Goal: Complete application form

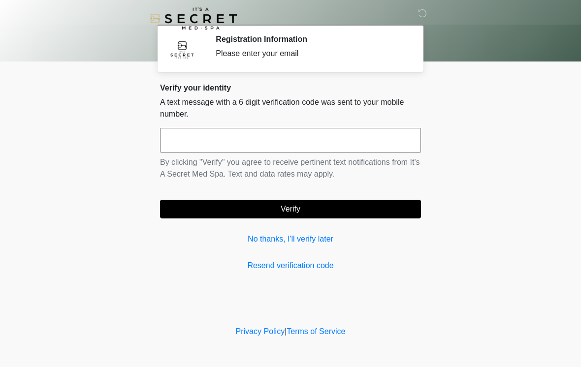
click at [352, 262] on link "Resend verification code" at bounding box center [290, 266] width 261 height 12
click at [360, 146] on input "text" at bounding box center [290, 140] width 261 height 25
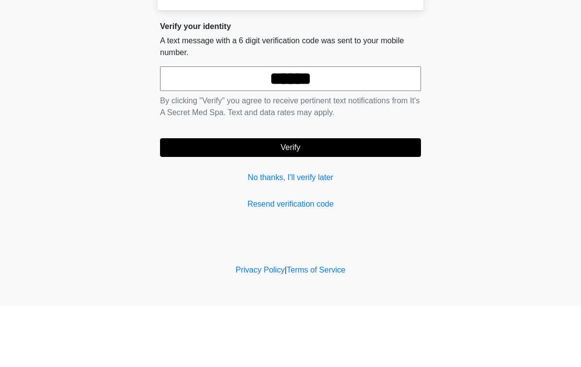
click at [347, 200] on button "Verify" at bounding box center [290, 209] width 261 height 19
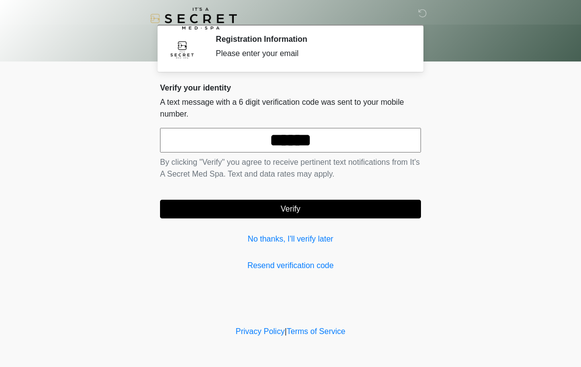
click at [387, 137] on input "******" at bounding box center [290, 140] width 261 height 25
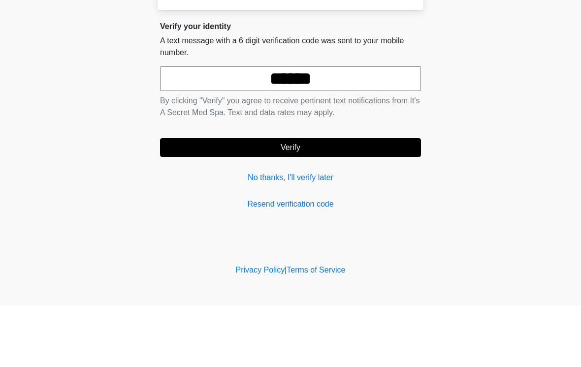
click at [353, 200] on button "Verify" at bounding box center [290, 209] width 261 height 19
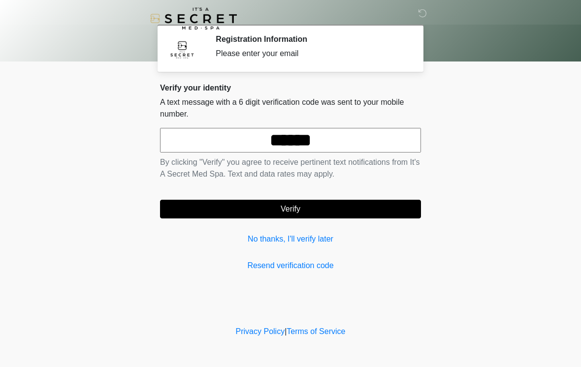
click at [376, 140] on input "******" at bounding box center [290, 140] width 261 height 25
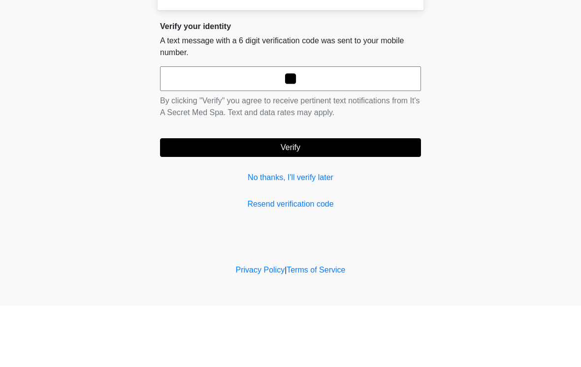
type input "*"
type input "******"
click at [335, 200] on button "Verify" at bounding box center [290, 209] width 261 height 19
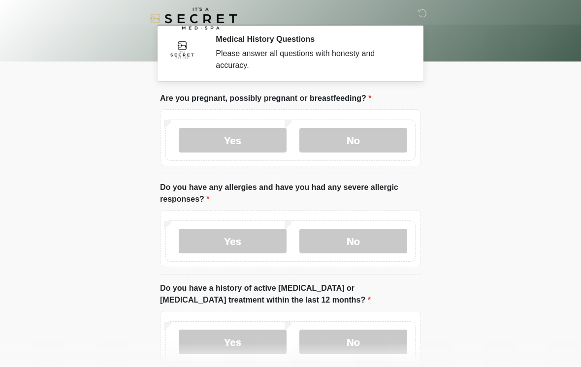
click at [375, 140] on label "No" at bounding box center [353, 140] width 108 height 25
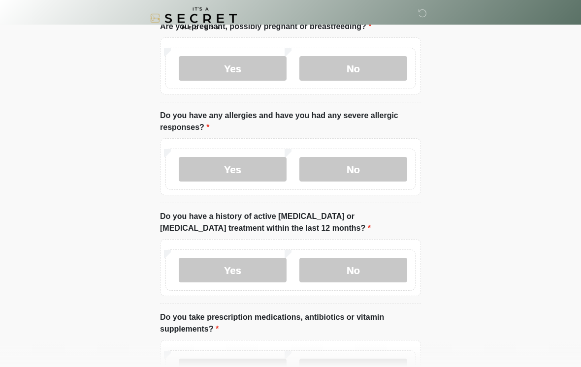
click at [378, 174] on label "No" at bounding box center [353, 170] width 108 height 25
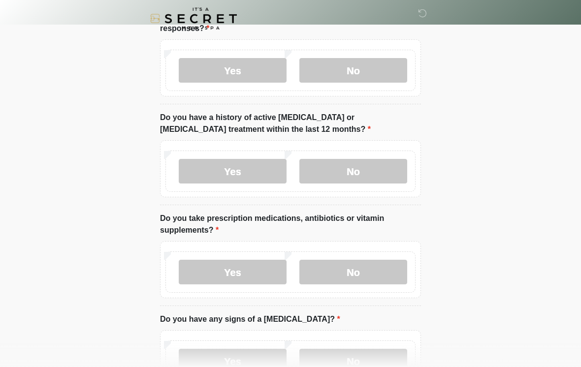
click at [374, 178] on label "No" at bounding box center [353, 171] width 108 height 25
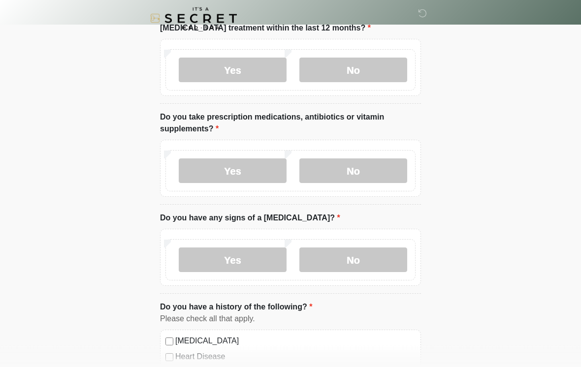
click at [380, 169] on label "No" at bounding box center [353, 171] width 108 height 25
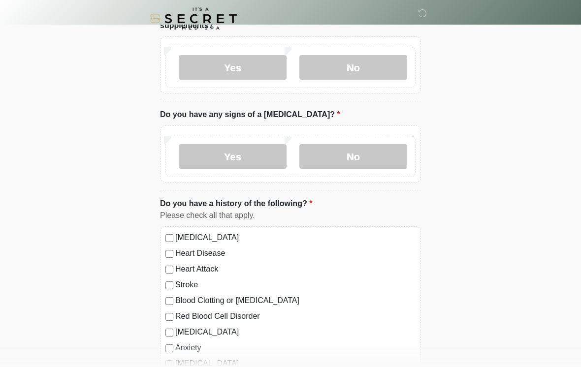
click at [384, 158] on label "No" at bounding box center [353, 156] width 108 height 25
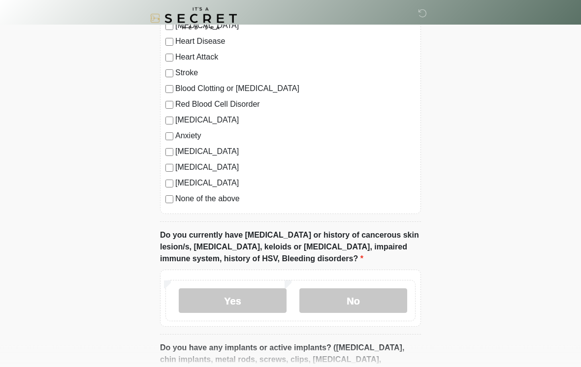
scroll to position [589, 0]
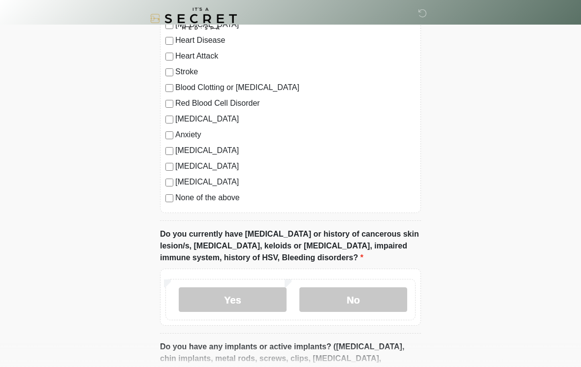
click at [226, 197] on label "None of the above" at bounding box center [295, 198] width 240 height 12
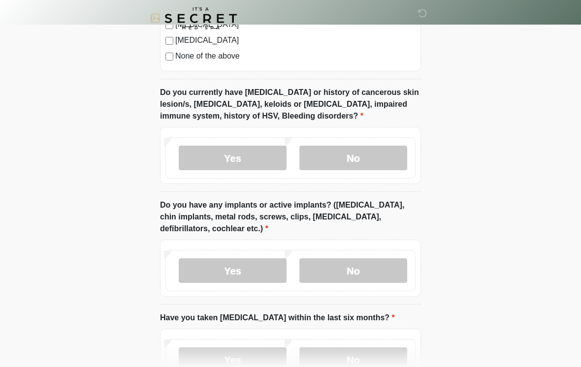
scroll to position [731, 0]
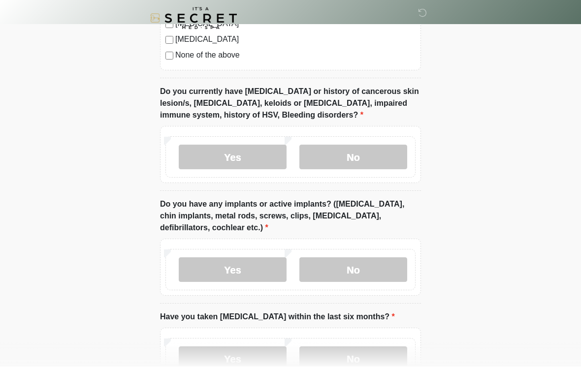
click at [371, 167] on label "No" at bounding box center [353, 157] width 108 height 25
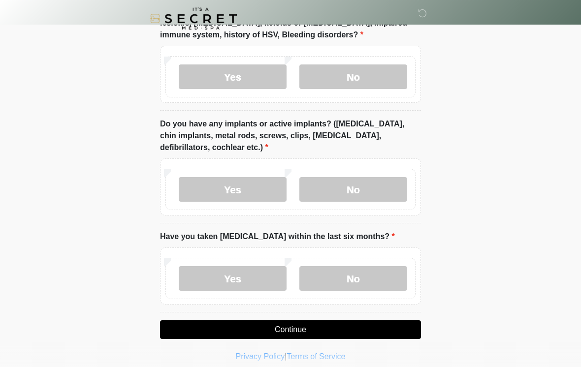
click at [365, 190] on label "No" at bounding box center [353, 189] width 108 height 25
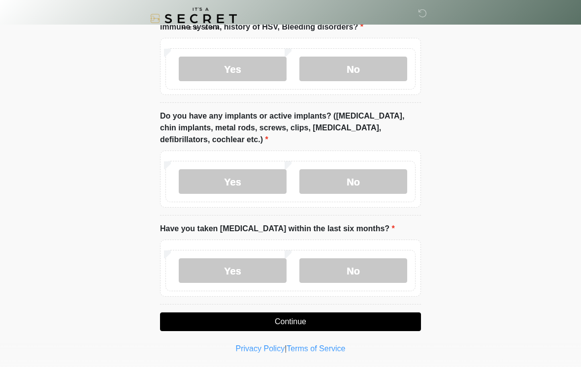
click at [365, 269] on label "No" at bounding box center [353, 271] width 108 height 25
click at [347, 322] on button "Continue" at bounding box center [290, 322] width 261 height 19
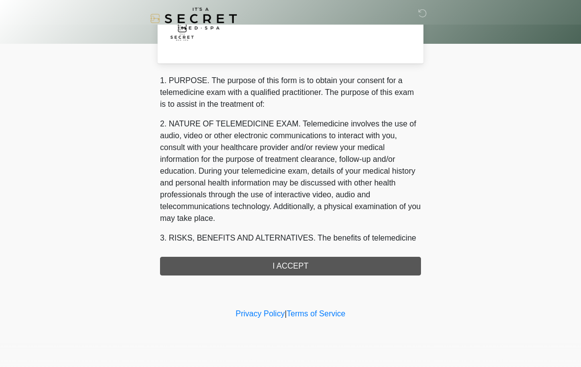
scroll to position [0, 0]
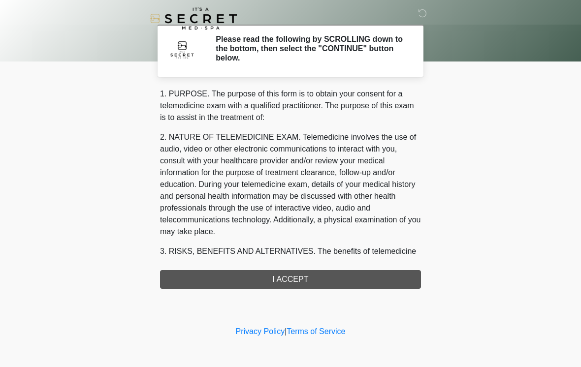
click at [334, 282] on div "1. PURPOSE. The purpose of this form is to obtain your consent for a telemedici…" at bounding box center [290, 188] width 261 height 201
click at [323, 283] on div "1. PURPOSE. The purpose of this form is to obtain your consent for a telemedici…" at bounding box center [290, 188] width 261 height 201
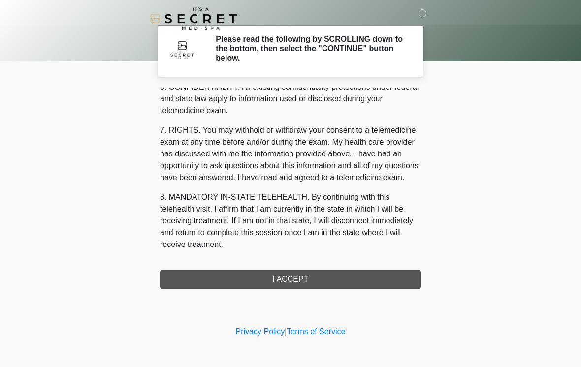
click at [310, 282] on div "1. PURPOSE. The purpose of this form is to obtain your consent for a telemedici…" at bounding box center [290, 188] width 261 height 201
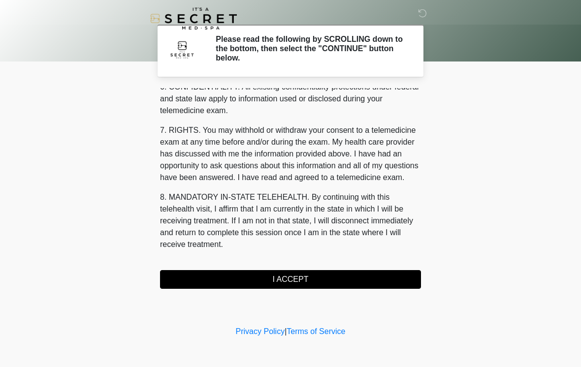
click at [308, 282] on button "I ACCEPT" at bounding box center [290, 279] width 261 height 19
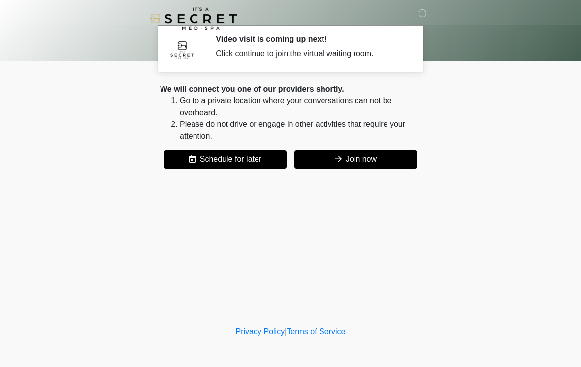
click at [368, 161] on button "Join now" at bounding box center [355, 159] width 123 height 19
